Goal: Information Seeking & Learning: Learn about a topic

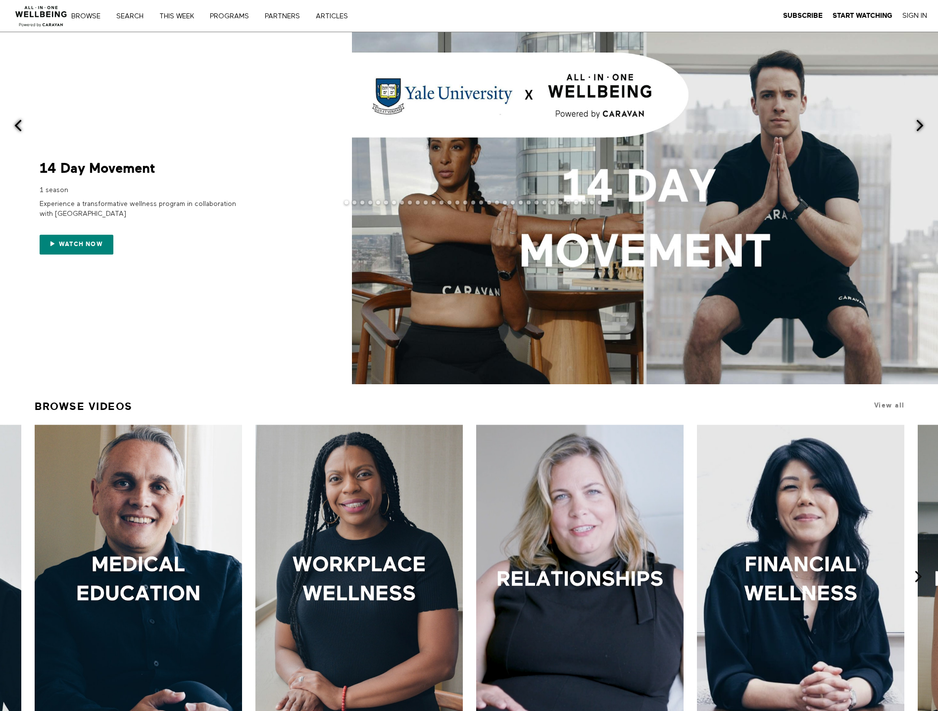
click at [603, 233] on span at bounding box center [645, 208] width 586 height 352
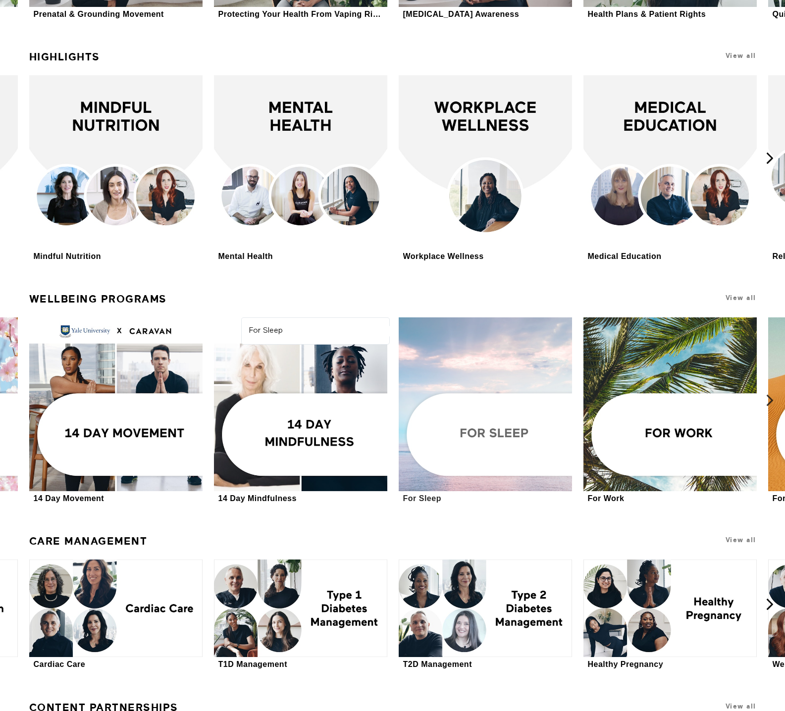
scroll to position [2014, 0]
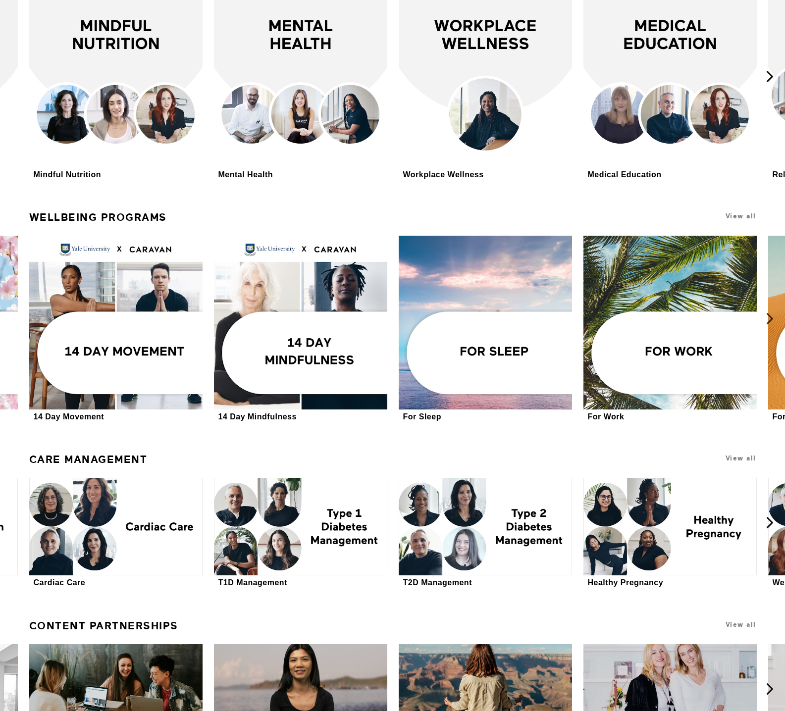
click at [769, 312] on icon at bounding box center [770, 318] width 12 height 12
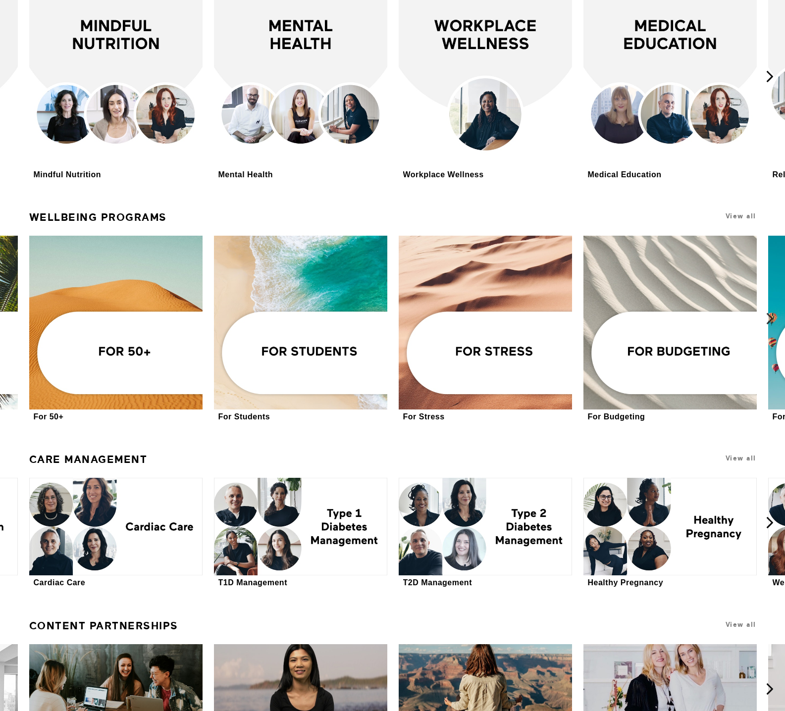
click at [769, 312] on icon at bounding box center [770, 318] width 12 height 12
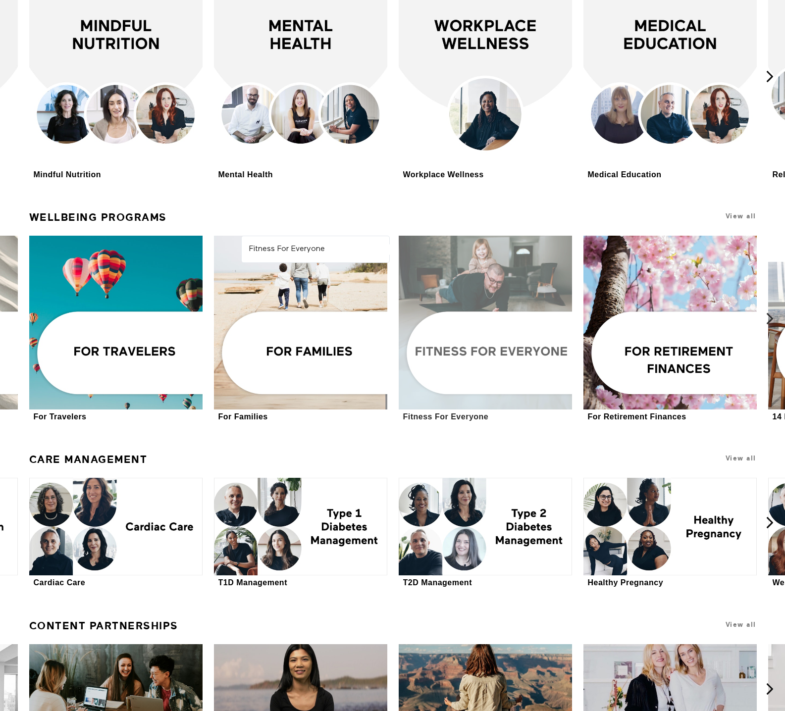
click at [482, 352] on div at bounding box center [486, 323] width 174 height 174
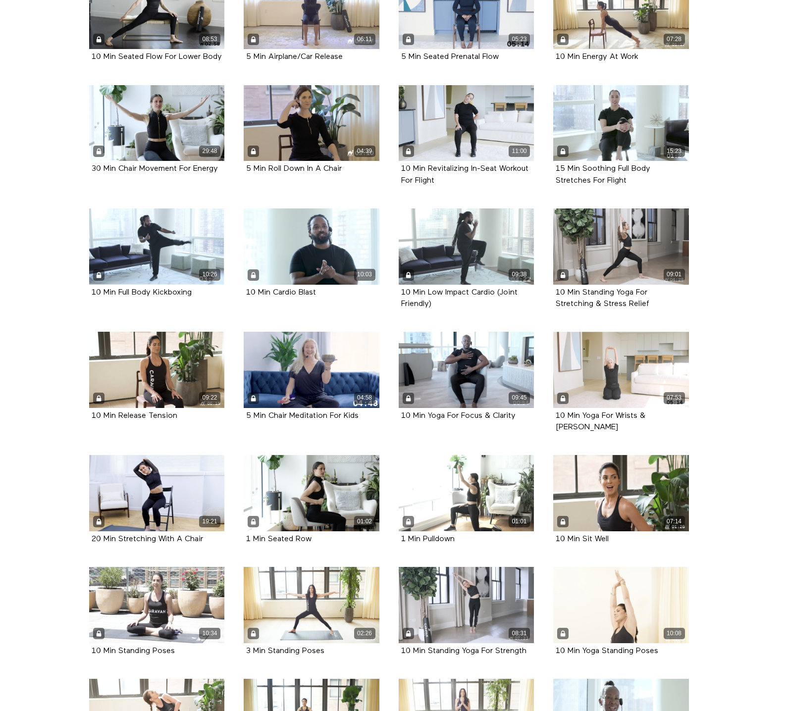
scroll to position [743, 0]
